Goal: Register for event/course

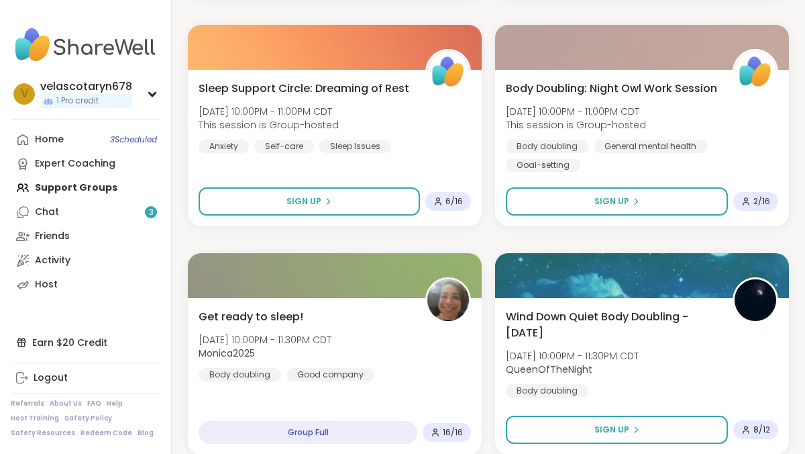
scroll to position [446, 0]
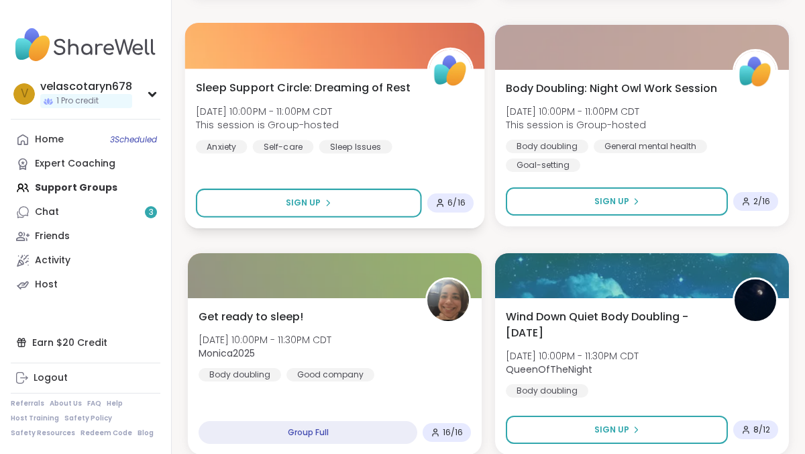
click at [307, 146] on div "Self-care" at bounding box center [283, 146] width 61 height 13
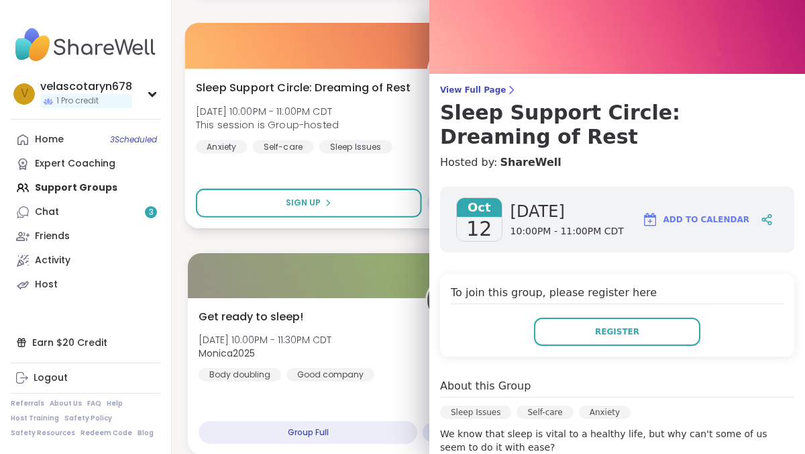
scroll to position [0, 0]
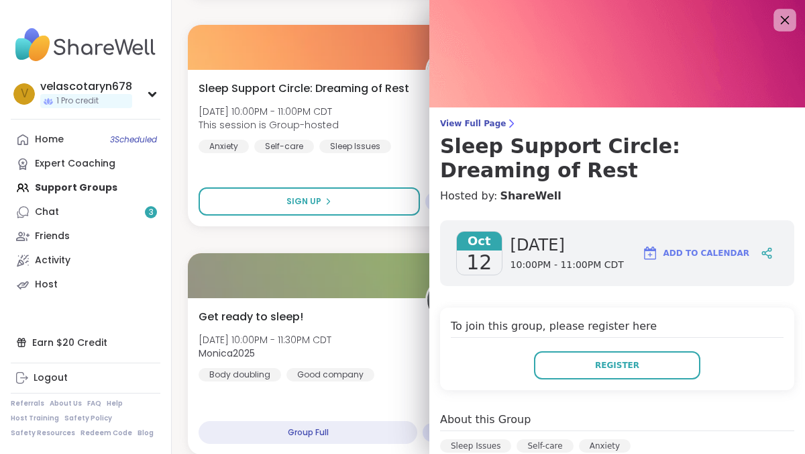
click at [783, 26] on icon at bounding box center [785, 19] width 17 height 17
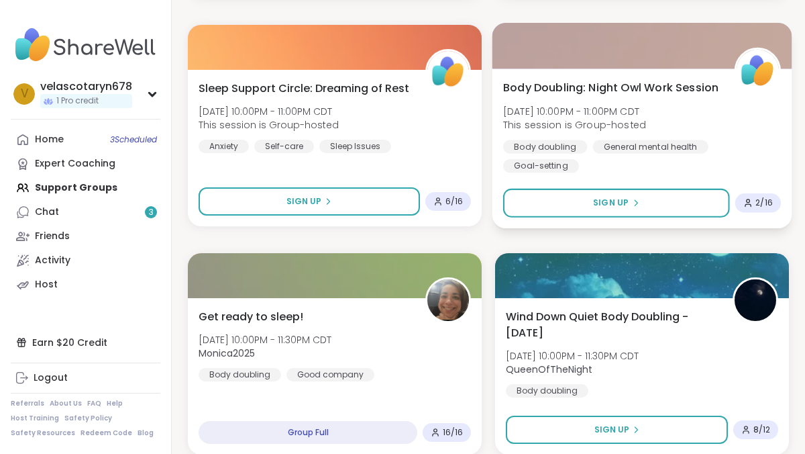
click at [738, 107] on div "Body Doubling: Night Owl Work Session Sun, Oct 12 | 10:00PM - 11:00PM CDT This …" at bounding box center [642, 125] width 278 height 93
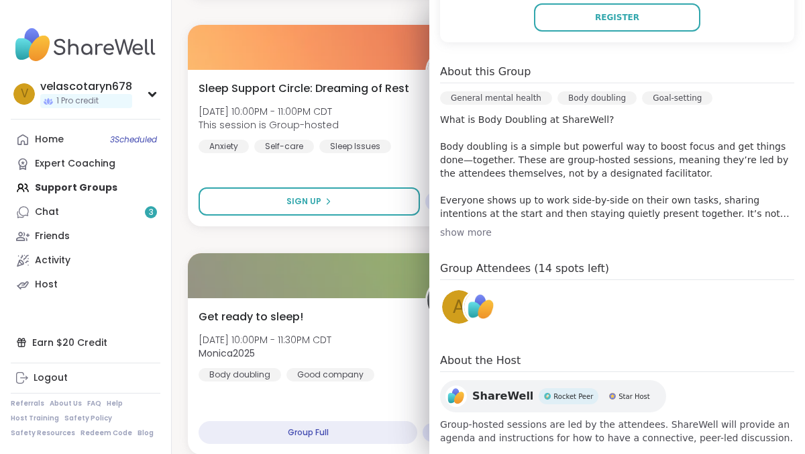
scroll to position [348, 0]
click at [456, 300] on span "a" at bounding box center [459, 306] width 12 height 26
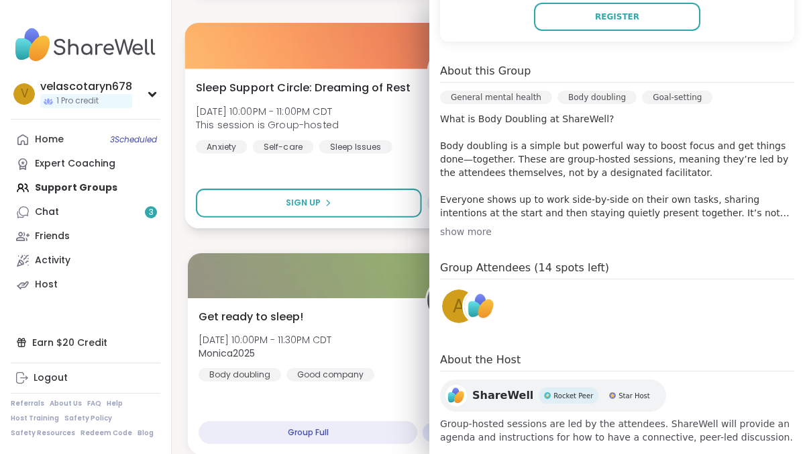
click at [397, 131] on div "Sleep Support Circle: Dreaming of Rest Sun, Oct 12 | 10:00PM - 11:00PM CDT This…" at bounding box center [335, 116] width 278 height 74
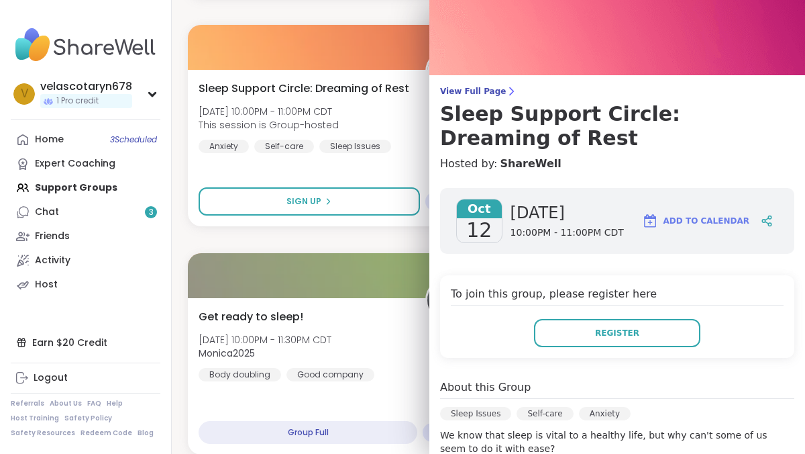
scroll to position [0, 0]
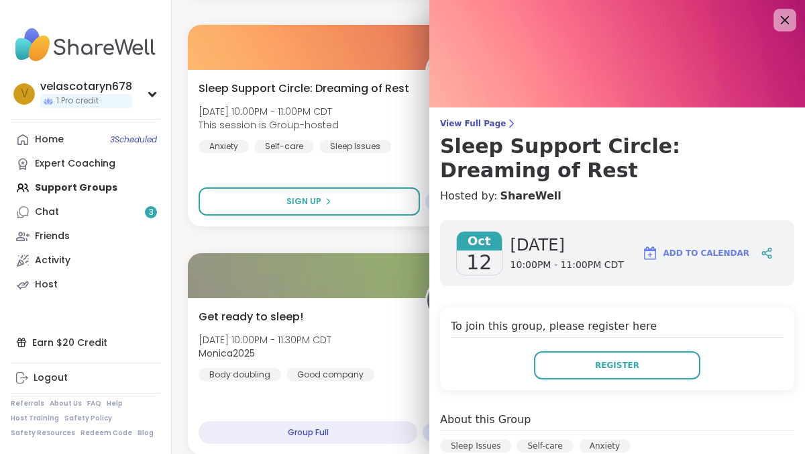
click at [791, 24] on icon at bounding box center [785, 19] width 17 height 17
